Goal: Check status: Check status

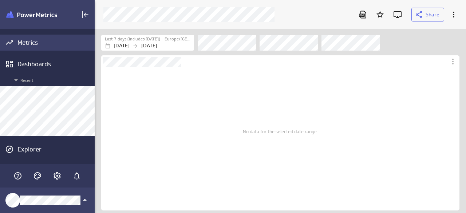
scroll to position [224, 382]
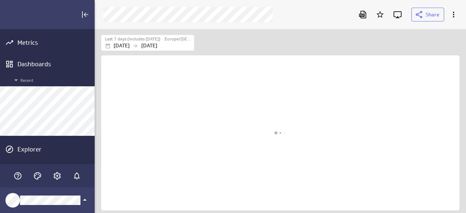
scroll to position [195, 382]
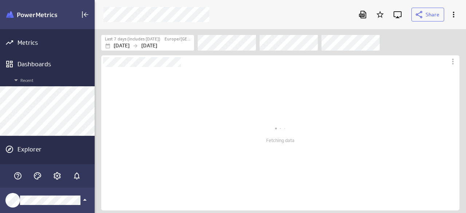
scroll to position [143, 358]
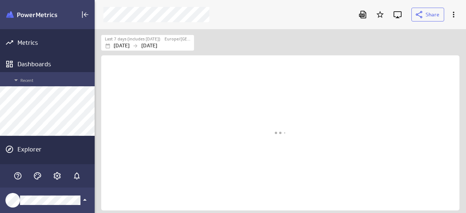
scroll to position [642, 372]
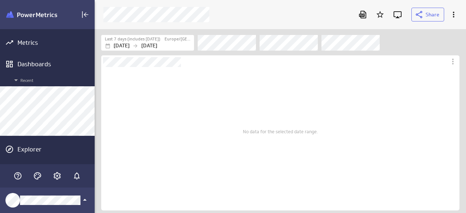
scroll to position [195, 382]
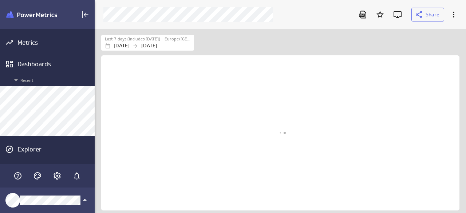
scroll to position [195, 382]
